Goal: Check status: Check status

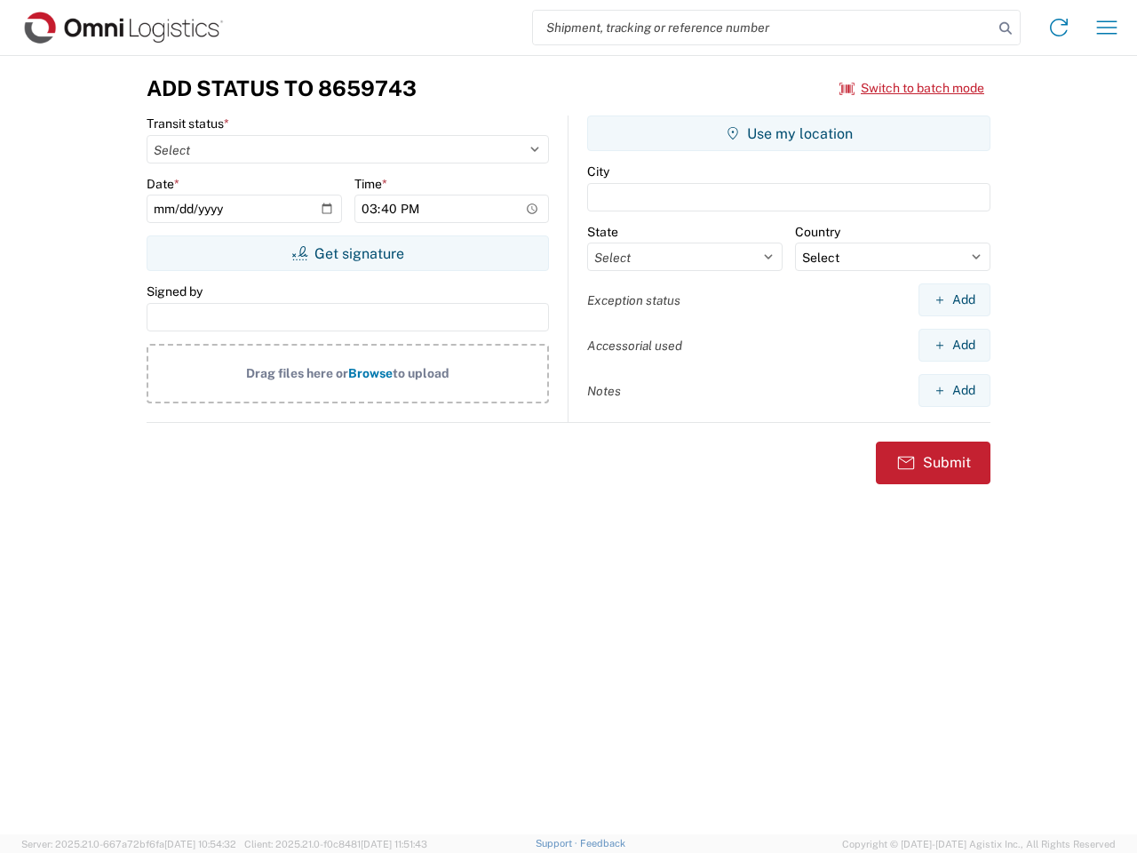
click at [763, 28] on input "search" at bounding box center [763, 28] width 460 height 34
click at [1006, 28] on icon at bounding box center [1005, 28] width 25 height 25
click at [1059, 28] on icon at bounding box center [1059, 27] width 28 height 28
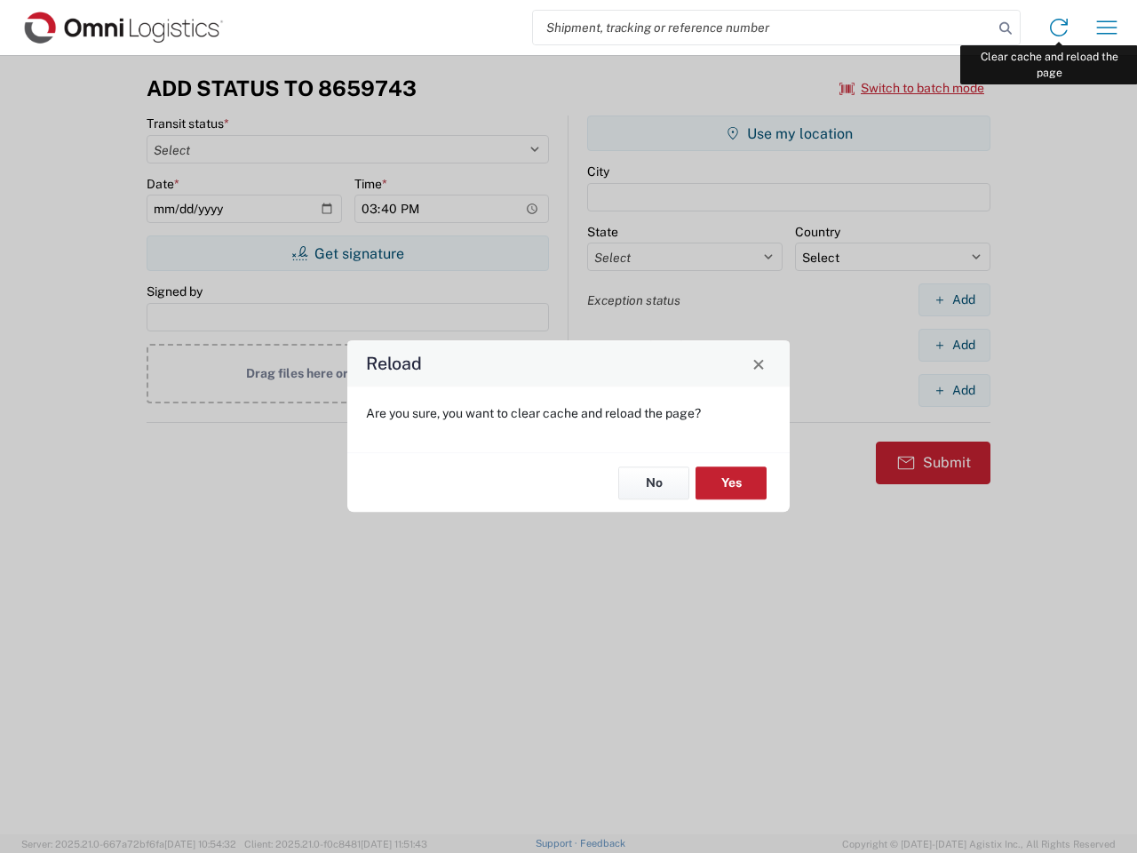
click at [1107, 28] on div "Reload Are you sure, you want to clear cache and reload the page? No Yes" at bounding box center [568, 426] width 1137 height 853
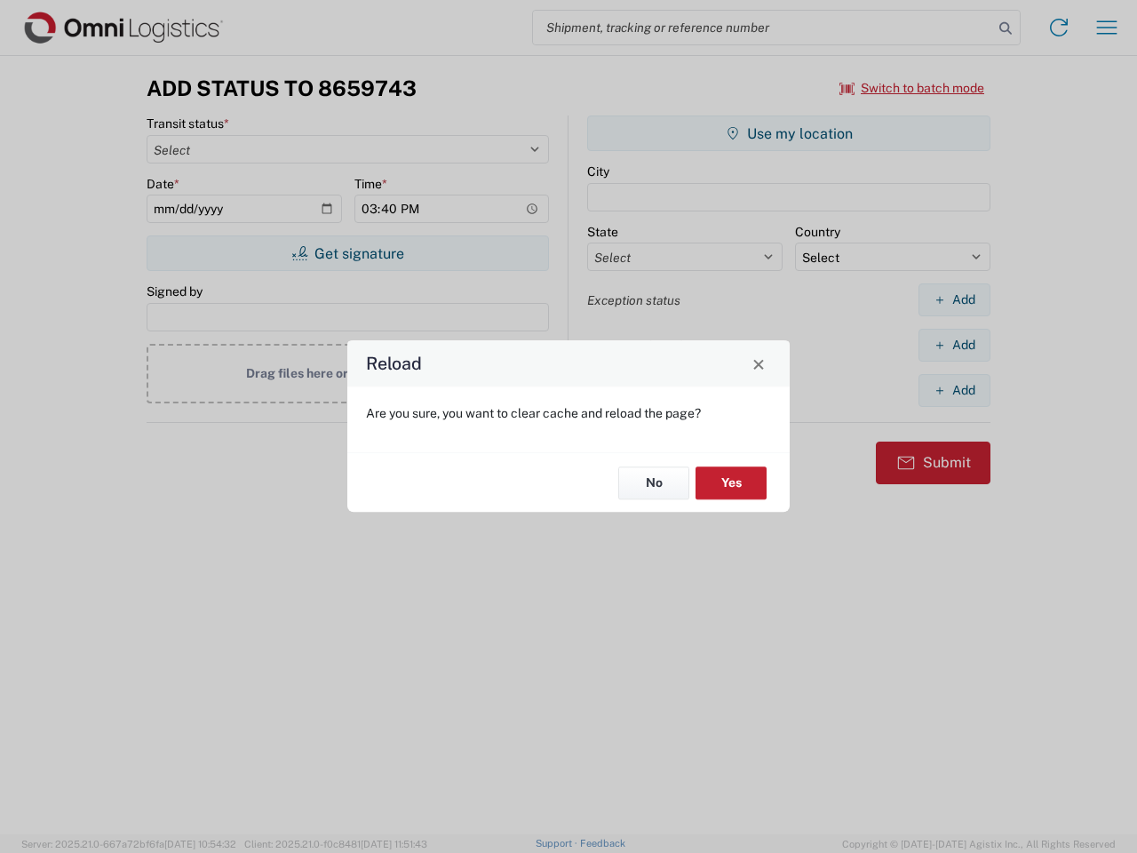
click at [912, 88] on div "Reload Are you sure, you want to clear cache and reload the page? No Yes" at bounding box center [568, 426] width 1137 height 853
click at [347, 253] on div "Reload Are you sure, you want to clear cache and reload the page? No Yes" at bounding box center [568, 426] width 1137 height 853
click at [789, 133] on div "Reload Are you sure, you want to clear cache and reload the page? No Yes" at bounding box center [568, 426] width 1137 height 853
click at [954, 299] on div "Reload Are you sure, you want to clear cache and reload the page? No Yes" at bounding box center [568, 426] width 1137 height 853
click at [954, 345] on div "Reload Are you sure, you want to clear cache and reload the page? No Yes" at bounding box center [568, 426] width 1137 height 853
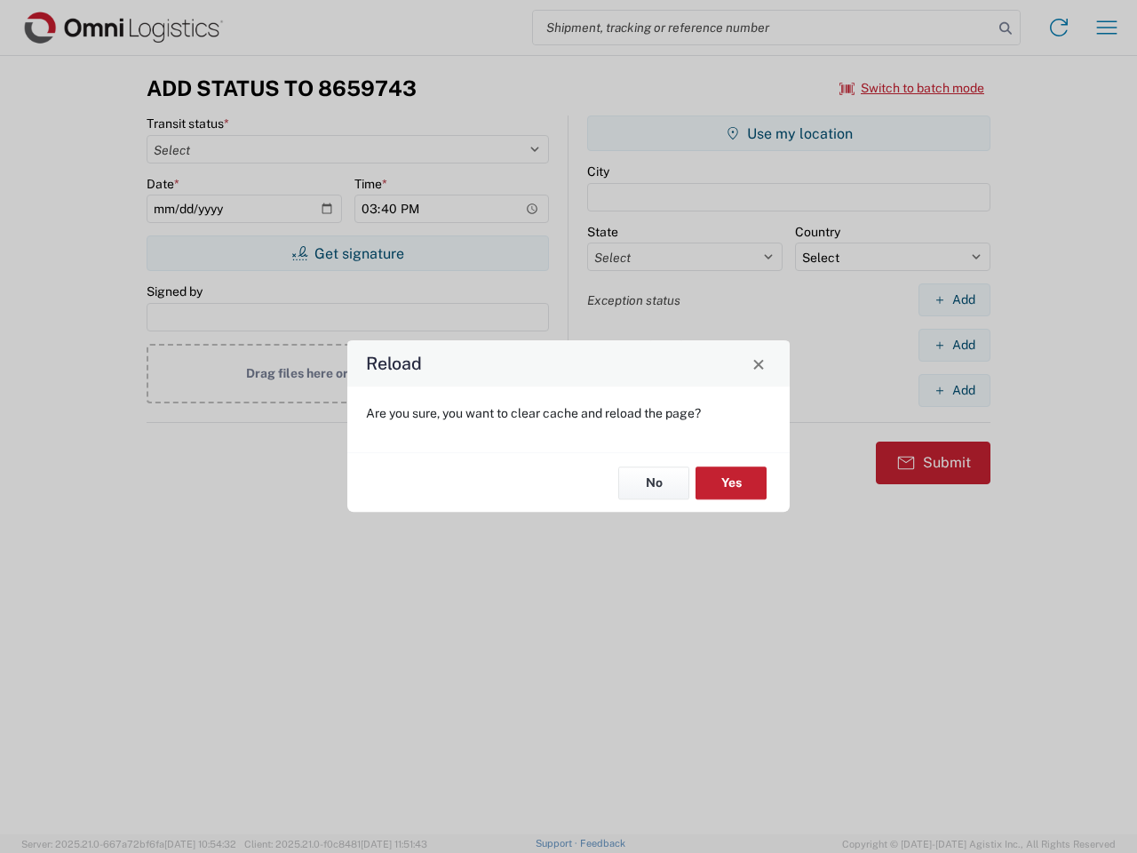
click at [954, 390] on div "Reload Are you sure, you want to clear cache and reload the page? No Yes" at bounding box center [568, 426] width 1137 height 853
